Goal: Information Seeking & Learning: Understand process/instructions

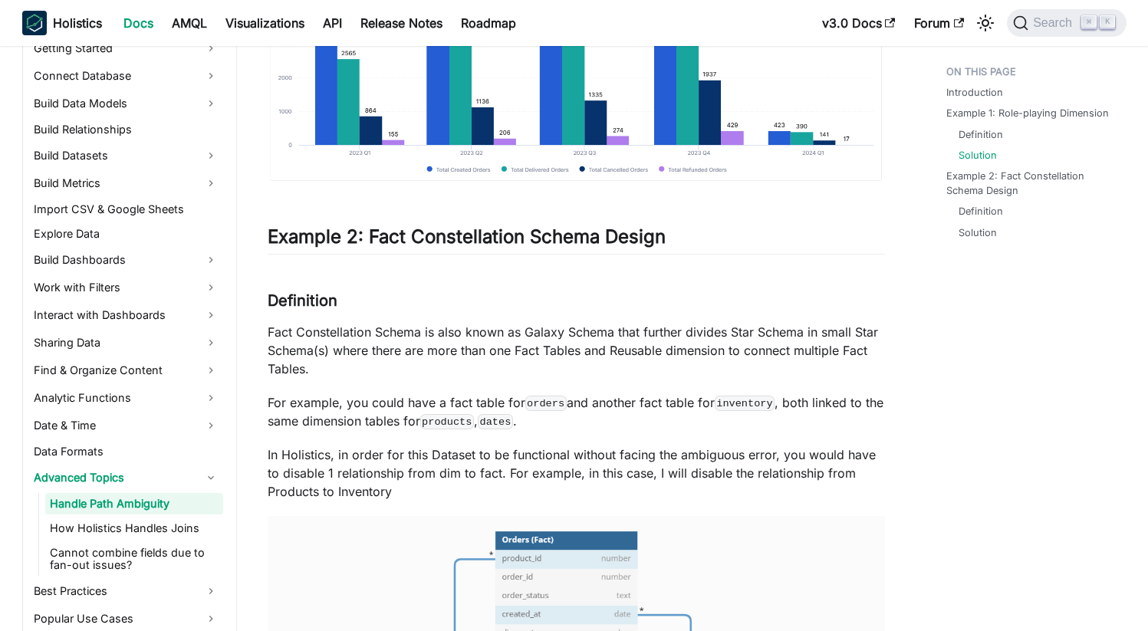
scroll to position [2723, 0]
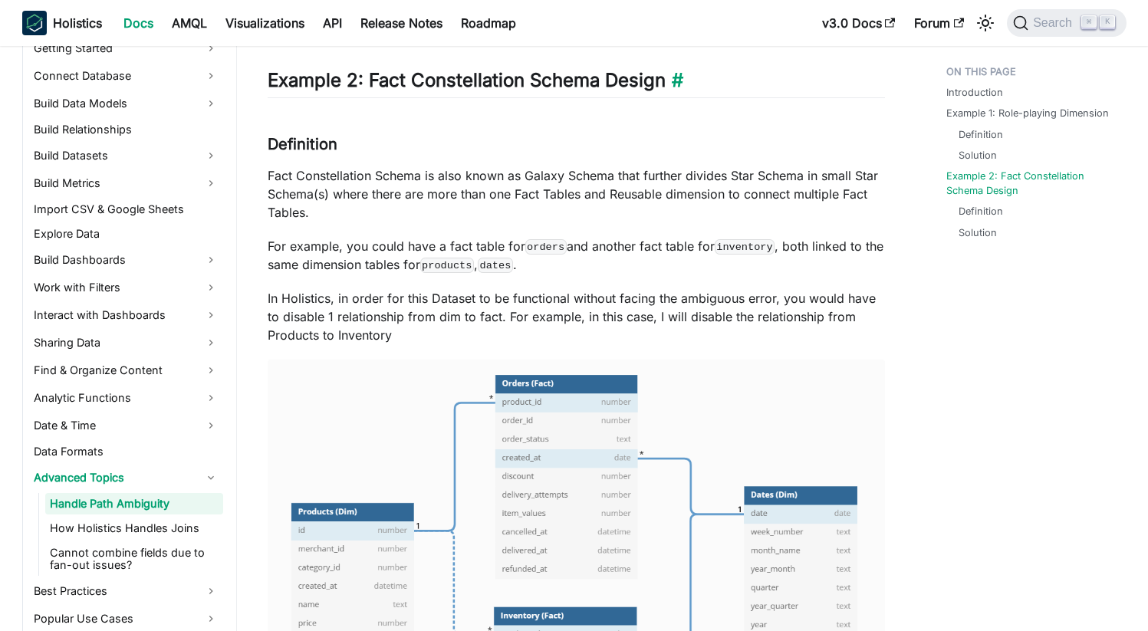
click at [717, 97] on h2 "Example 2: Fact Constellation Schema Design ​" at bounding box center [576, 83] width 617 height 29
click at [673, 91] on link "​" at bounding box center [675, 80] width 18 height 22
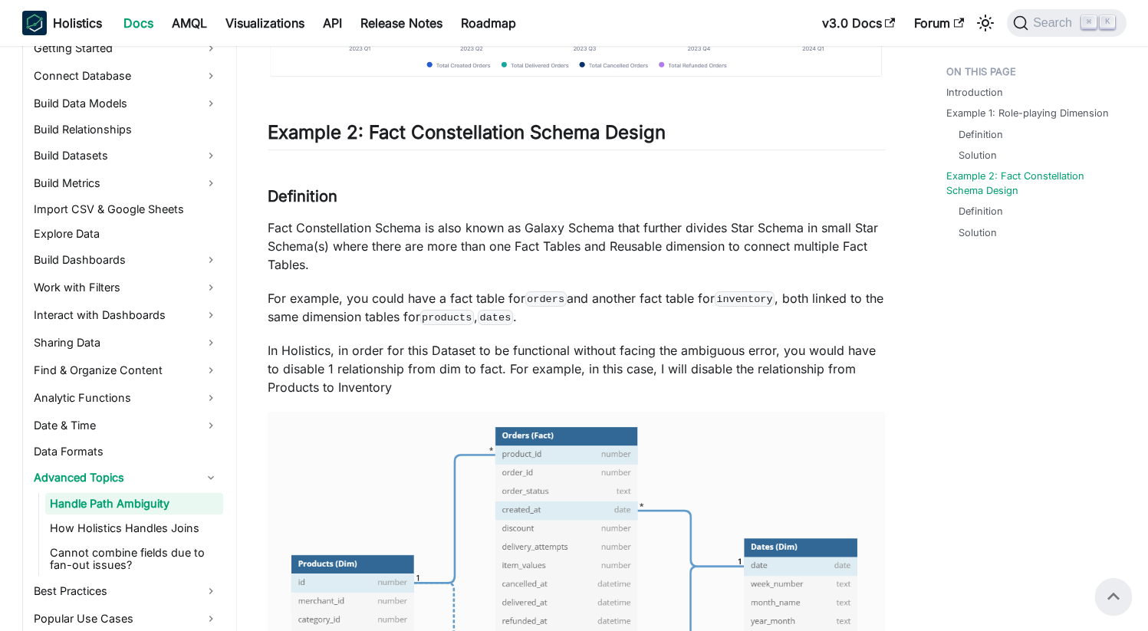
scroll to position [2649, 0]
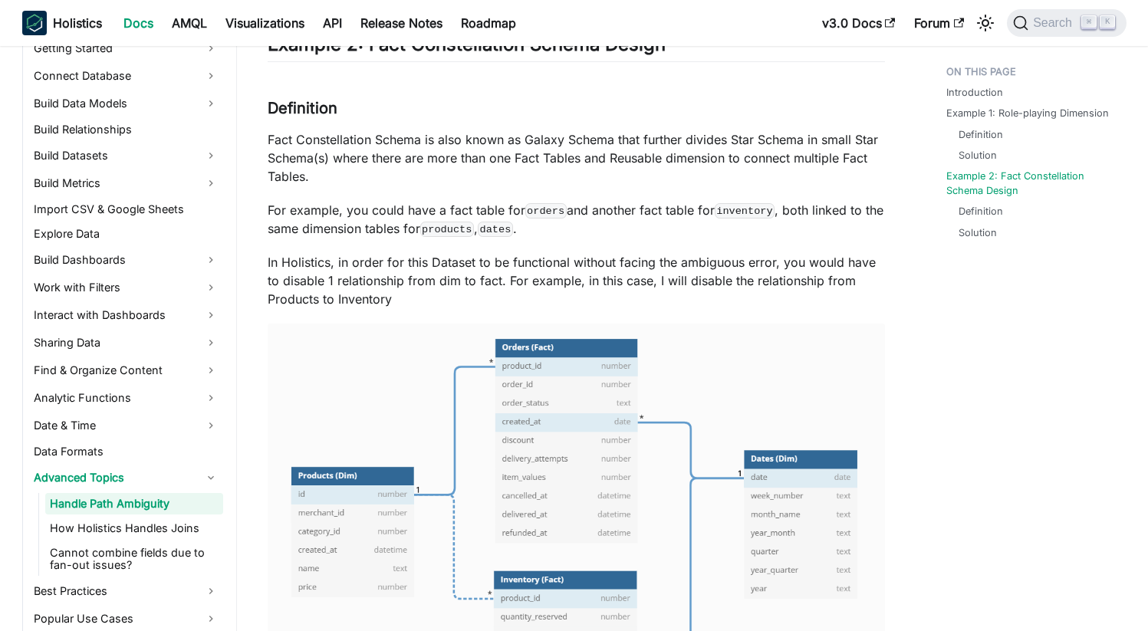
scroll to position [274, 0]
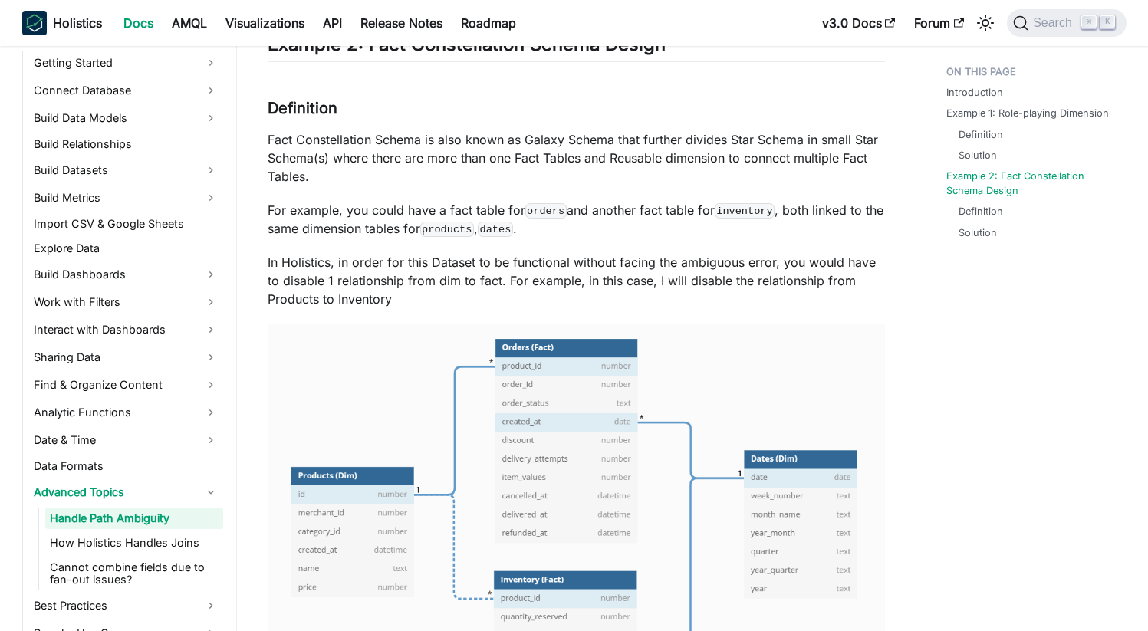
scroll to position [274, 0]
